Goal: Transaction & Acquisition: Purchase product/service

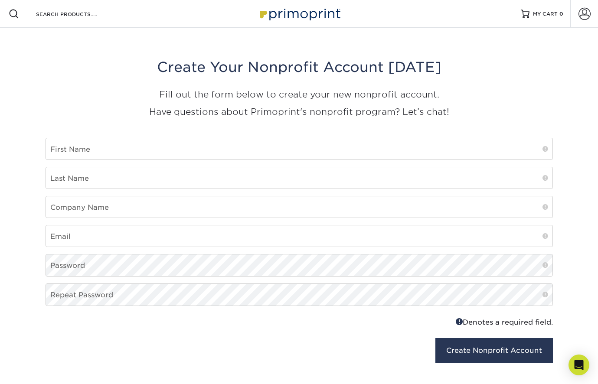
click at [299, 12] on img at bounding box center [299, 13] width 87 height 19
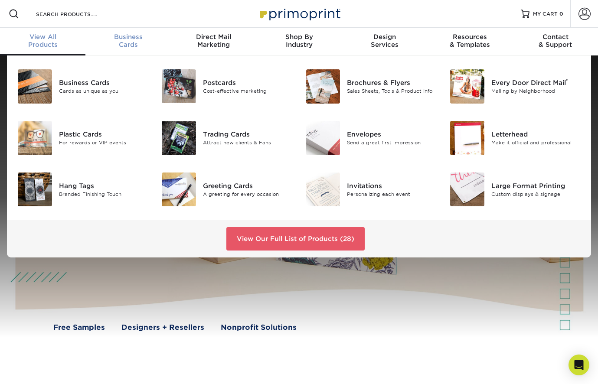
click at [115, 38] on span "Business" at bounding box center [127, 37] width 85 height 8
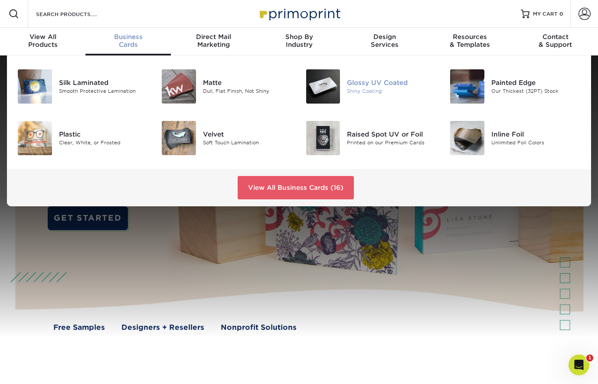
click at [365, 79] on div "Glossy UV Coated" at bounding box center [392, 83] width 90 height 10
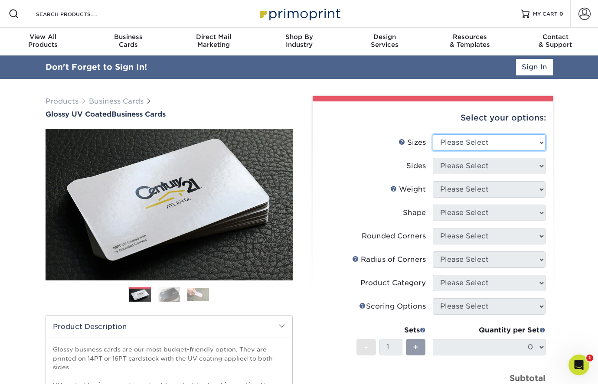
select select "2.00x3.50"
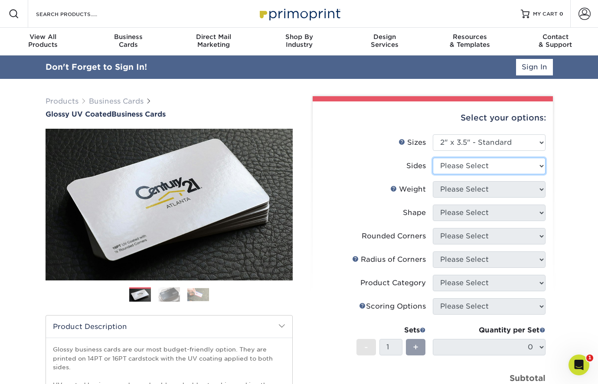
select select "13abbda7-1d64-4f25-8bb2-c179b224825d"
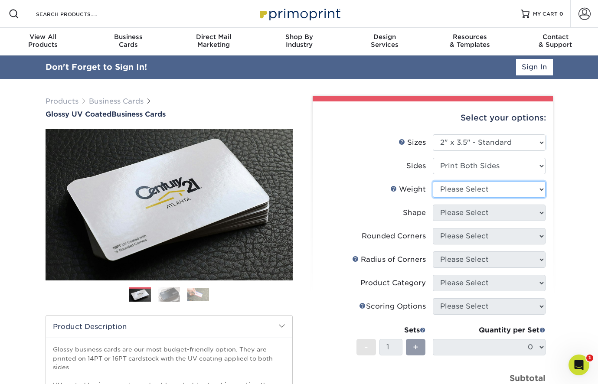
select select "16PT"
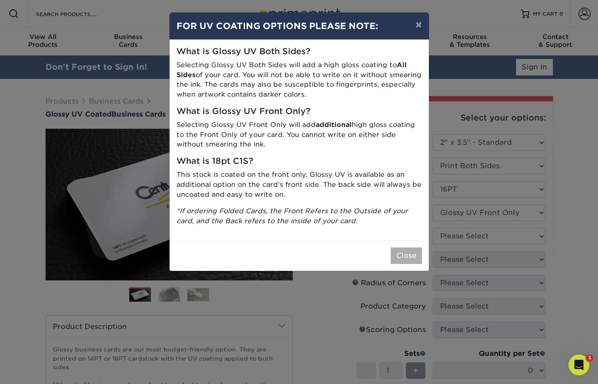
click at [407, 252] on button "Close" at bounding box center [406, 256] width 31 height 16
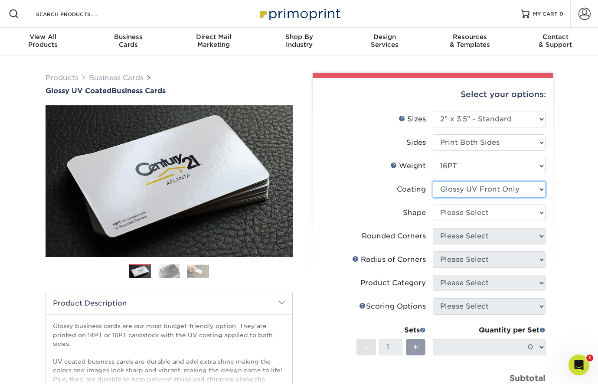
select select "ae367451-b2b8-45df-a344-0f05b6a12993"
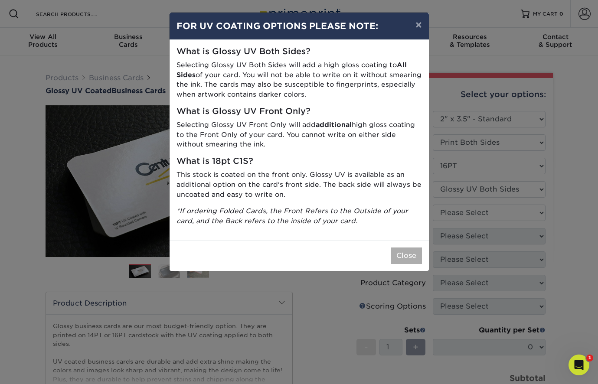
click at [406, 253] on button "Close" at bounding box center [406, 256] width 31 height 16
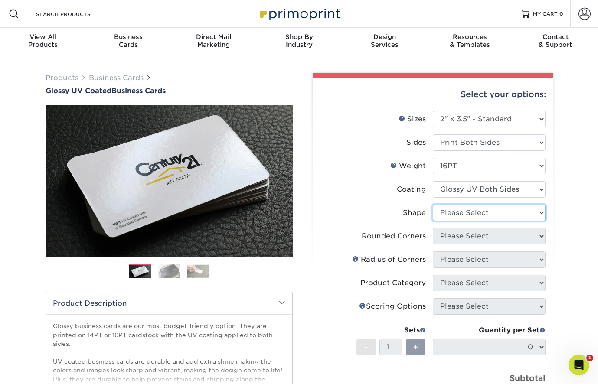
select select "standard"
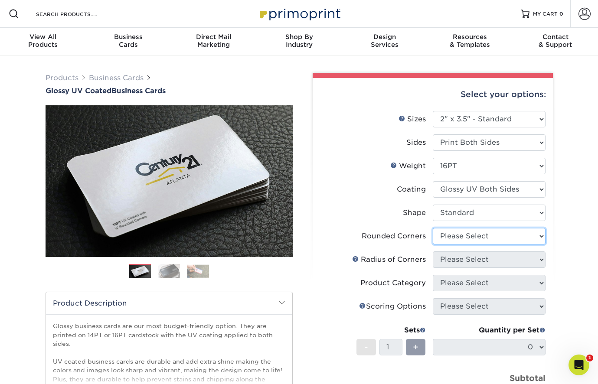
select select "0"
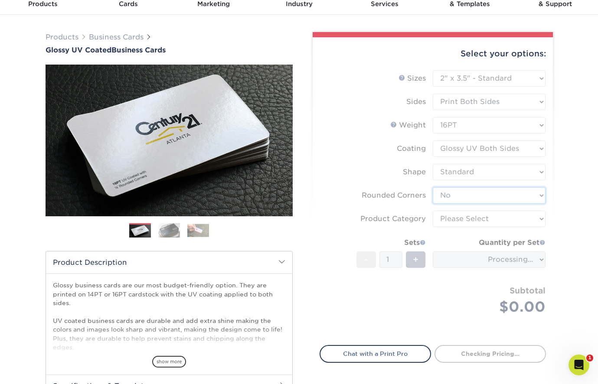
scroll to position [51, 0]
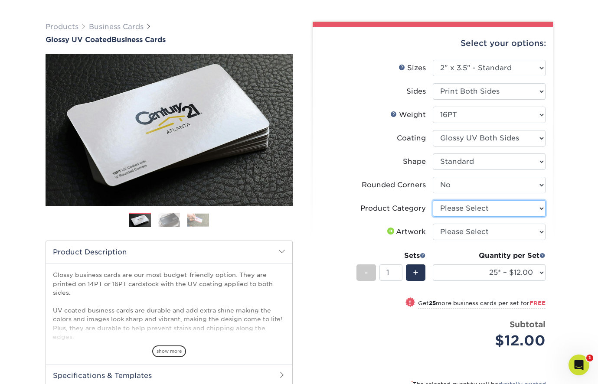
select select "3b5148f1-0588-4f88-a218-97bcfdce65c1"
select select "upload"
